Goal: Transaction & Acquisition: Purchase product/service

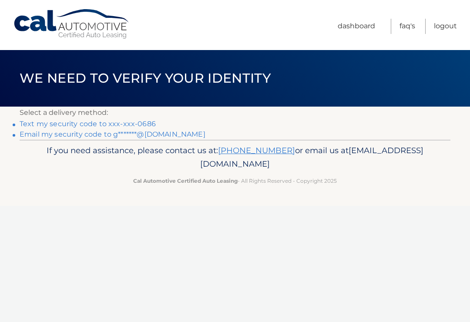
click at [40, 136] on link "Email my security code to g*******@yahoo.com" at bounding box center [113, 134] width 186 height 8
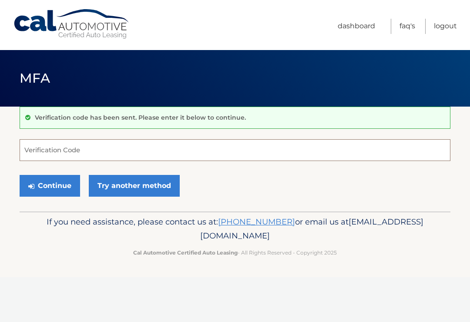
click at [56, 150] on input "Verification Code" at bounding box center [235, 150] width 431 height 22
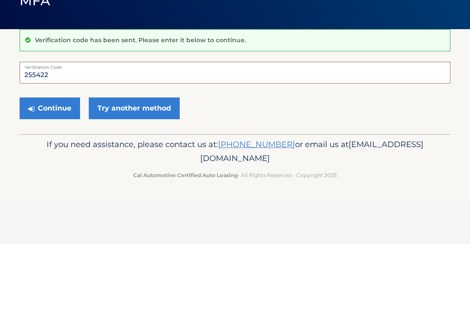
type input "255422"
click at [52, 175] on button "Continue" at bounding box center [50, 186] width 60 height 22
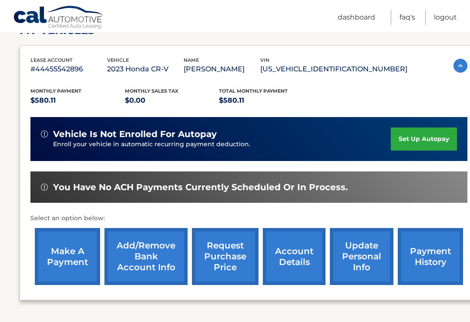
scroll to position [135, 0]
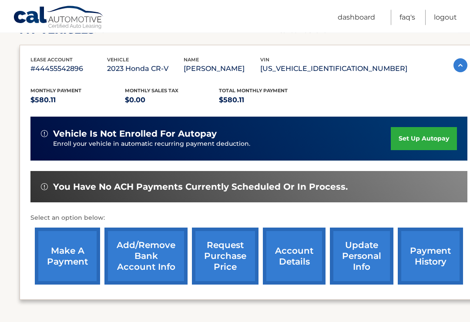
click at [59, 254] on link "make a payment" at bounding box center [67, 256] width 65 height 57
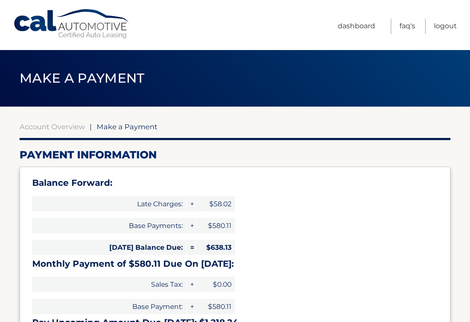
select select "OGVkOGM5YmItNjZiZi00MmNhLWIyMWQtYjgxZDUyN2Q4OTM1"
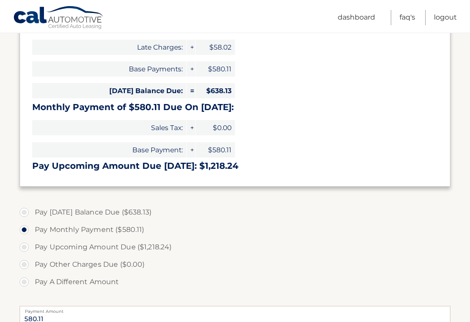
scroll to position [157, 0]
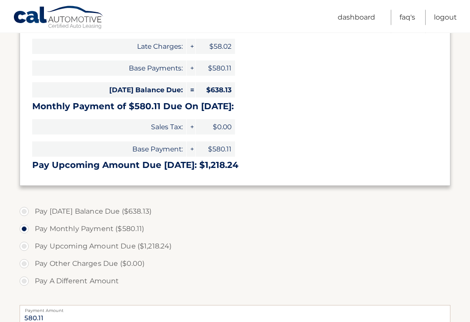
click at [23, 209] on label "Pay Today's Balance Due ($638.13)" at bounding box center [235, 211] width 431 height 17
click at [23, 209] on input "Pay Today's Balance Due ($638.13)" at bounding box center [27, 210] width 9 height 14
radio input "true"
type input "638.13"
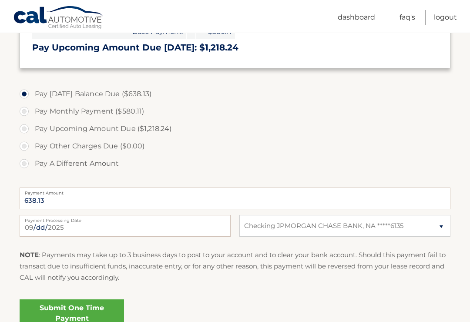
scroll to position [275, 0]
click at [50, 192] on label "Payment Amount" at bounding box center [235, 190] width 431 height 7
click at [50, 192] on input "638.13" at bounding box center [235, 198] width 431 height 22
click at [91, 306] on link "Submit One Time Payment" at bounding box center [72, 313] width 104 height 28
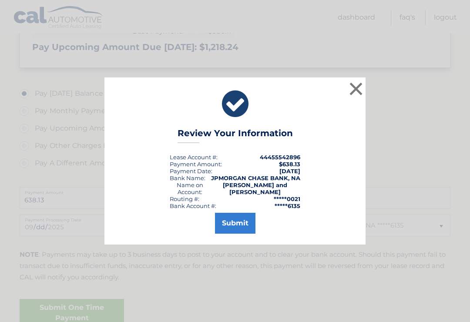
click at [231, 223] on button "Submit" at bounding box center [235, 223] width 40 height 21
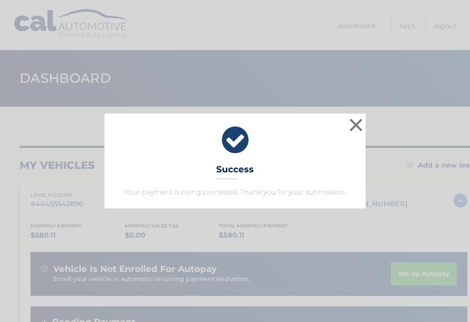
click at [350, 119] on button "×" at bounding box center [355, 124] width 17 height 17
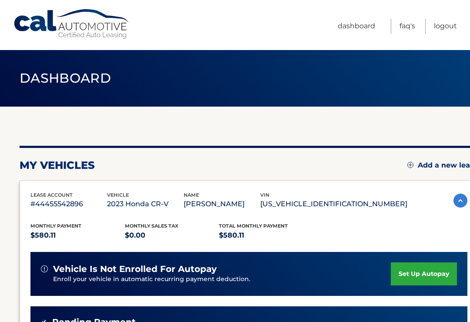
click at [446, 30] on link "Logout" at bounding box center [445, 26] width 23 height 15
click at [449, 28] on link "Logout" at bounding box center [445, 26] width 23 height 15
